Goal: Transaction & Acquisition: Purchase product/service

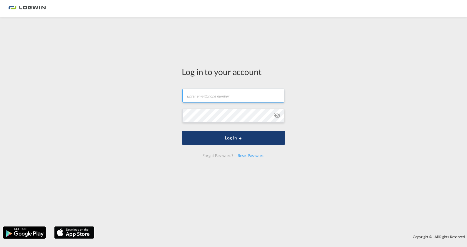
type input "[EMAIL_ADDRESS][DOMAIN_NAME]"
click at [234, 138] on button "Log In" at bounding box center [233, 138] width 103 height 14
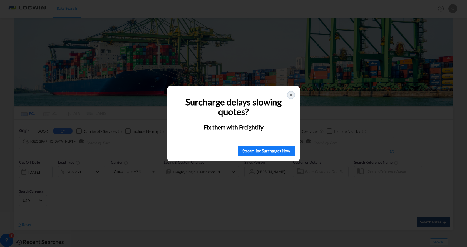
click at [292, 96] on icon at bounding box center [291, 95] width 4 height 4
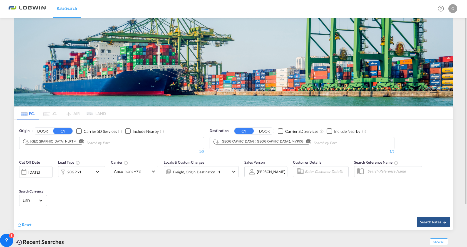
click at [306, 143] on md-icon "Remove" at bounding box center [308, 142] width 4 height 4
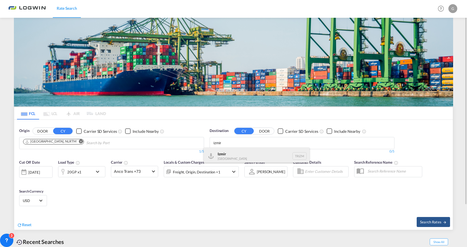
type input "izmir"
click at [230, 160] on div "Izmir [GEOGRAPHIC_DATA] TRIZM" at bounding box center [257, 156] width 106 height 17
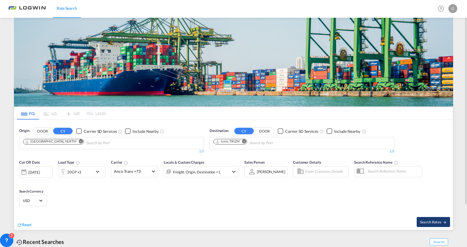
click at [423, 224] on span "Search Rates" at bounding box center [433, 222] width 27 height 4
type input "NLRTM to TRIZM / [DATE]"
